Goal: Check status: Check status

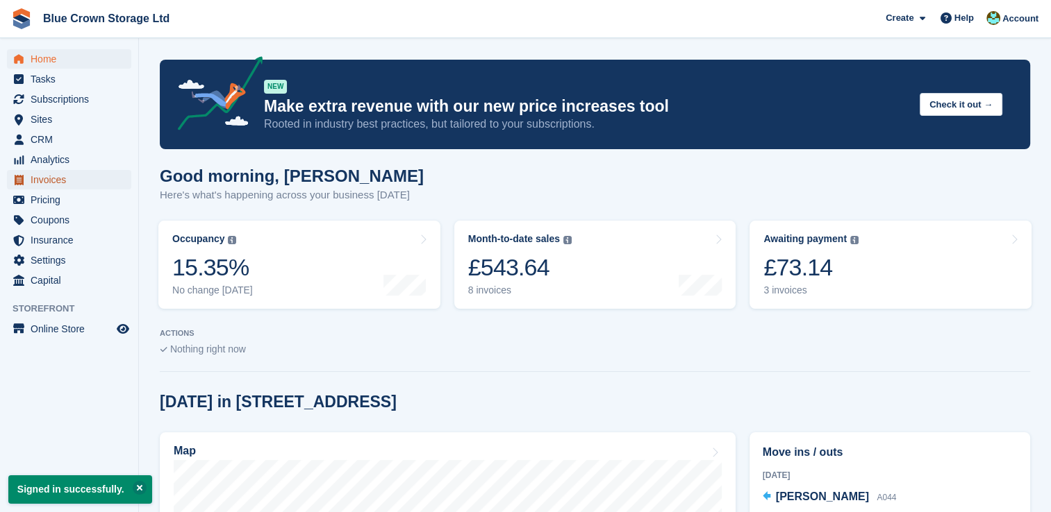
click at [45, 176] on span "Invoices" at bounding box center [72, 179] width 83 height 19
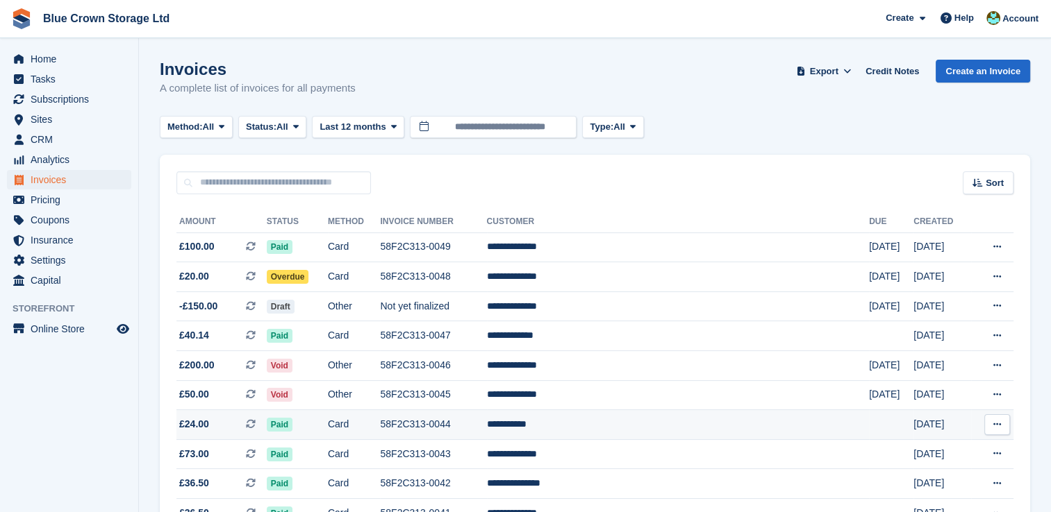
click at [192, 421] on span "£24.00" at bounding box center [194, 424] width 30 height 15
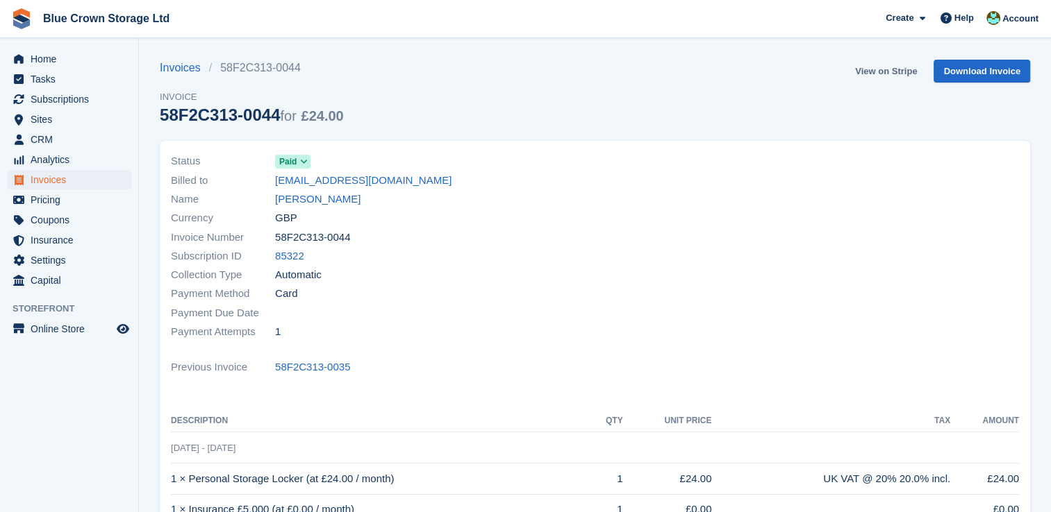
click at [905, 71] on link "View on Stripe" at bounding box center [885, 71] width 73 height 23
